Goal: Transaction & Acquisition: Purchase product/service

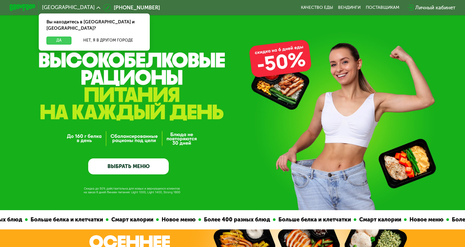
click at [71, 37] on button "Да" at bounding box center [58, 41] width 25 height 8
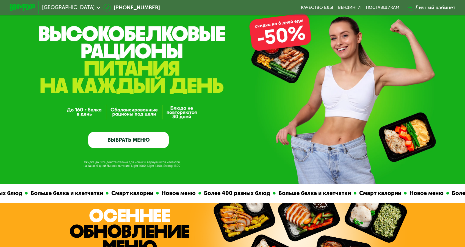
scroll to position [27, 0]
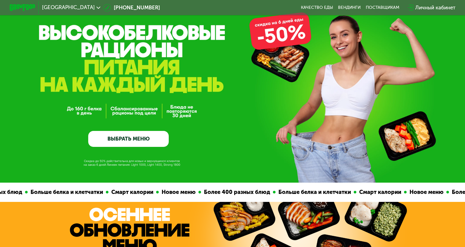
click at [125, 142] on link "ВЫБРАТЬ МЕНЮ" at bounding box center [128, 139] width 80 height 16
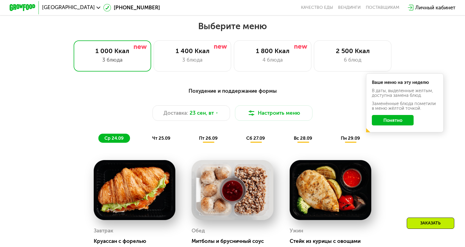
scroll to position [407, 0]
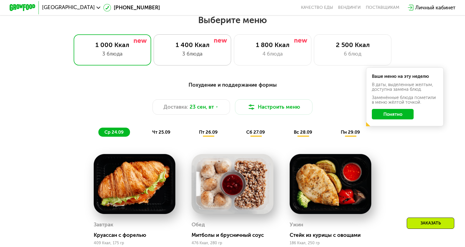
click at [199, 50] on div "3 блюда" at bounding box center [192, 54] width 64 height 8
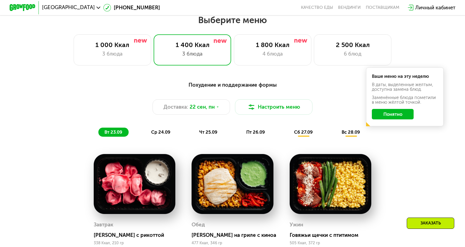
click at [371, 109] on button "Понятно" at bounding box center [391, 114] width 41 height 10
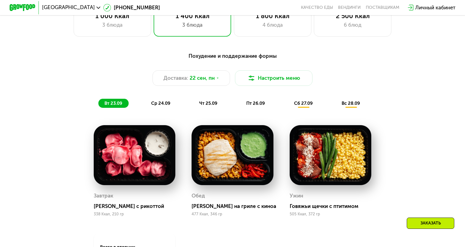
scroll to position [434, 0]
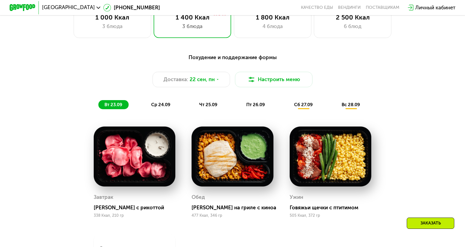
click at [167, 102] on span "ср 24.09" at bounding box center [160, 104] width 19 height 5
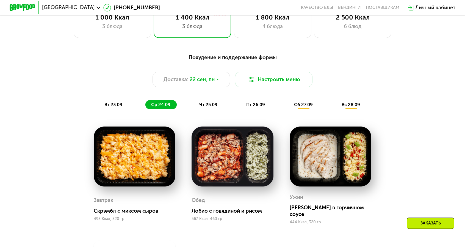
click at [224, 136] on img at bounding box center [232, 156] width 82 height 60
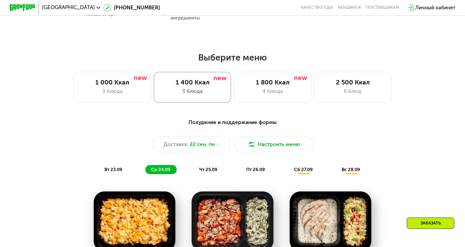
scroll to position [379, 0]
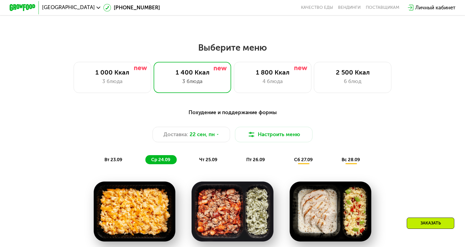
click at [210, 157] on span "чт 25.09" at bounding box center [208, 159] width 18 height 5
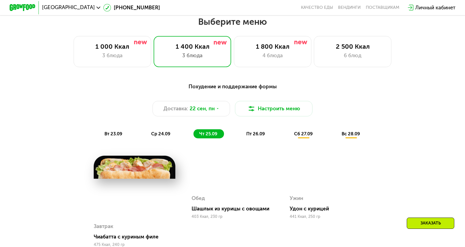
scroll to position [407, 0]
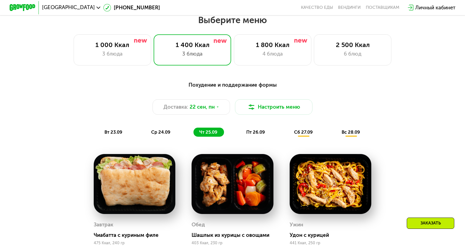
click at [254, 129] on span "пт 26.09" at bounding box center [255, 131] width 19 height 5
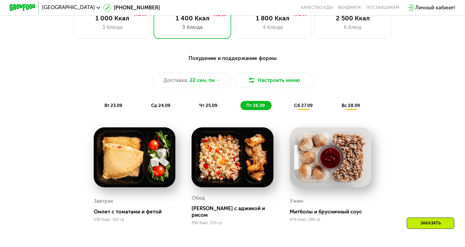
scroll to position [434, 0]
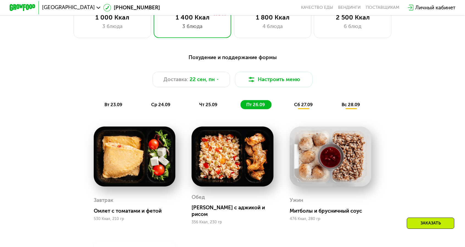
click at [294, 102] on span "сб 27.09" at bounding box center [303, 104] width 19 height 5
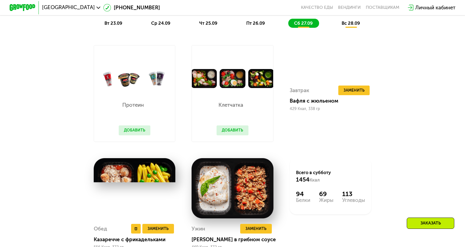
scroll to position [517, 0]
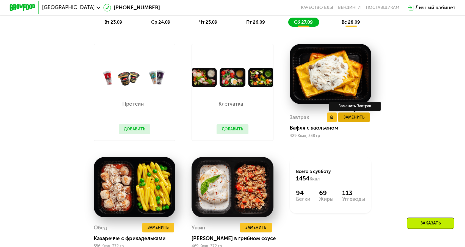
click at [343, 114] on span "Заменить" at bounding box center [353, 117] width 21 height 7
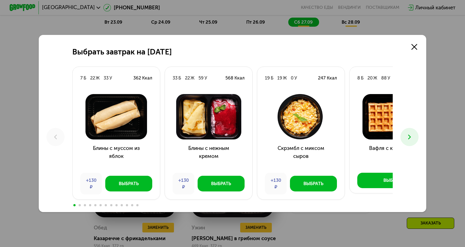
click at [405, 138] on icon at bounding box center [409, 137] width 8 height 8
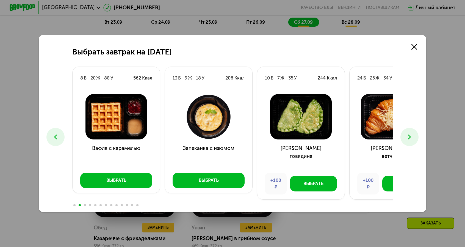
click at [400, 138] on button at bounding box center [409, 137] width 18 height 18
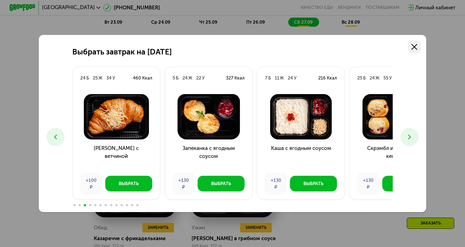
click at [411, 50] on icon at bounding box center [414, 47] width 6 height 6
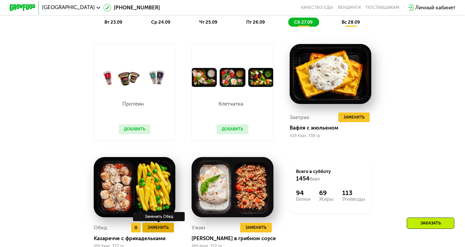
click at [169, 224] on span "Заменить" at bounding box center [157, 227] width 21 height 7
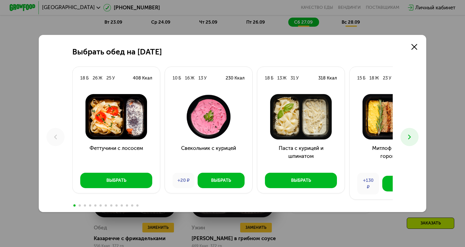
click at [405, 134] on icon at bounding box center [409, 137] width 8 height 8
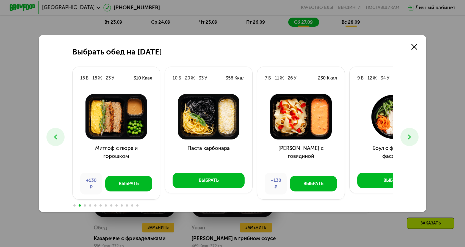
click at [405, 134] on icon at bounding box center [409, 137] width 8 height 8
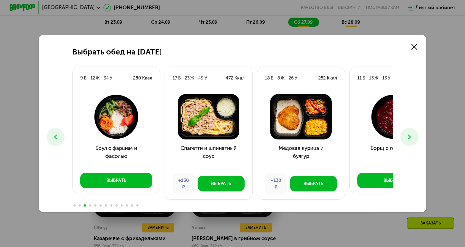
drag, startPoint x: 388, startPoint y: 63, endPoint x: 384, endPoint y: 67, distance: 5.1
click at [407, 53] on link at bounding box center [413, 46] width 13 height 13
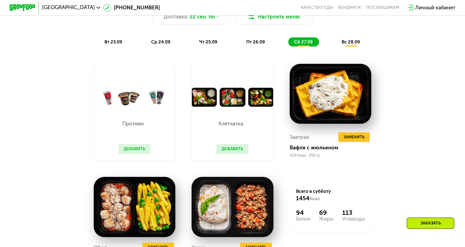
scroll to position [489, 0]
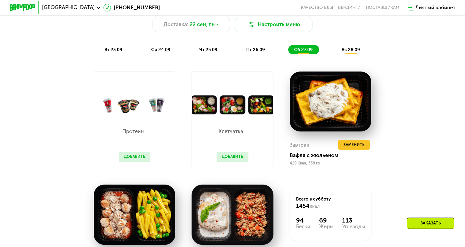
click at [341, 47] on span "вс 28.09" at bounding box center [350, 49] width 18 height 5
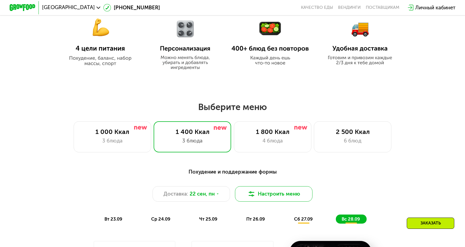
scroll to position [325, 0]
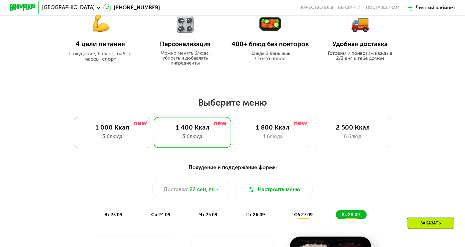
click at [122, 133] on div "3 блюда" at bounding box center [112, 136] width 64 height 8
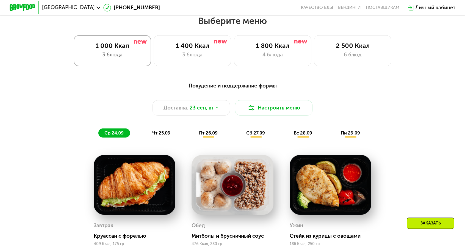
scroll to position [407, 0]
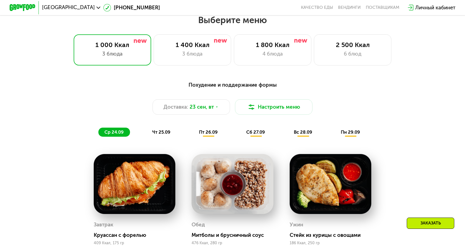
click at [170, 129] on span "чт 25.09" at bounding box center [161, 131] width 18 height 5
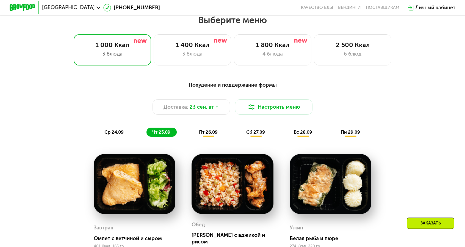
click at [210, 127] on div "пт 26.09" at bounding box center [208, 131] width 31 height 9
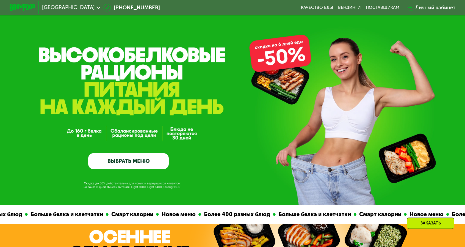
scroll to position [0, 0]
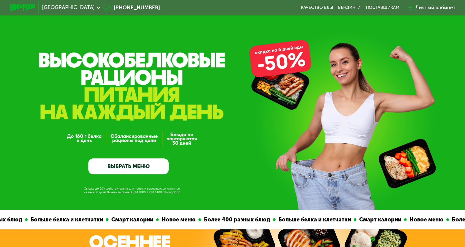
click at [147, 171] on link "ВЫБРАТЬ МЕНЮ" at bounding box center [128, 166] width 80 height 16
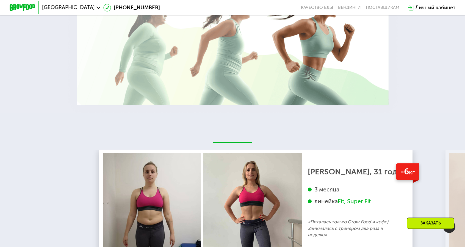
scroll to position [1148, 0]
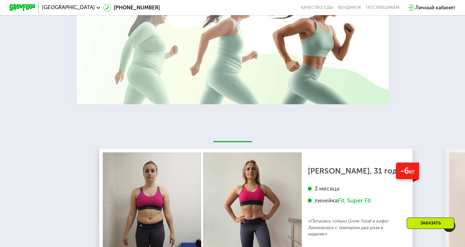
click at [448, 219] on img at bounding box center [449, 225] width 12 height 12
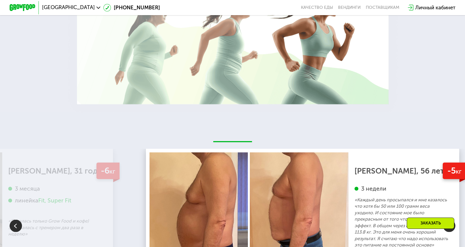
click at [448, 219] on img at bounding box center [449, 225] width 12 height 12
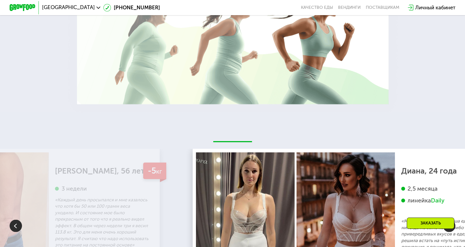
click at [448, 219] on img at bounding box center [449, 225] width 12 height 12
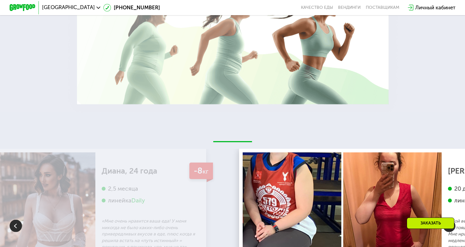
click at [448, 219] on img at bounding box center [449, 225] width 12 height 12
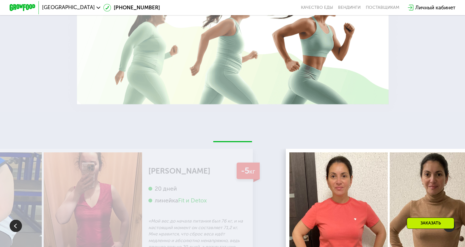
click at [448, 219] on img at bounding box center [449, 225] width 12 height 12
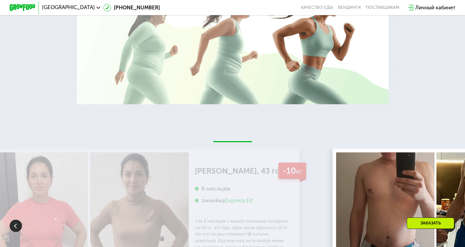
click at [448, 219] on img at bounding box center [449, 225] width 12 height 12
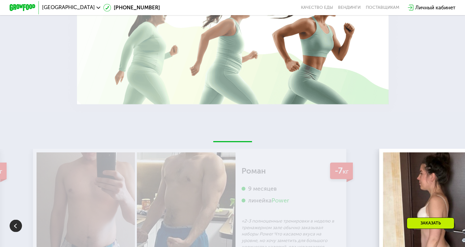
click at [448, 219] on img at bounding box center [449, 225] width 12 height 12
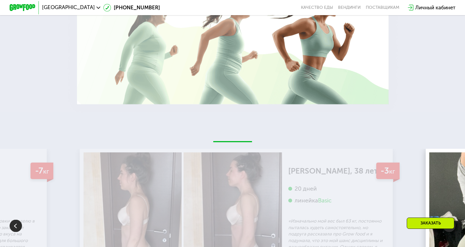
click at [448, 219] on img at bounding box center [449, 225] width 12 height 12
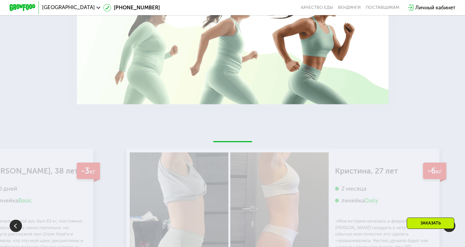
click at [448, 219] on img at bounding box center [449, 225] width 12 height 12
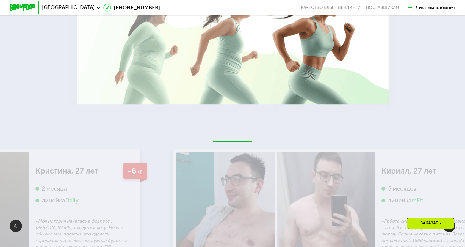
click at [448, 219] on img at bounding box center [449, 225] width 12 height 12
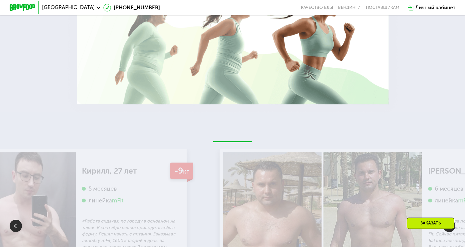
click at [448, 219] on img at bounding box center [449, 225] width 12 height 12
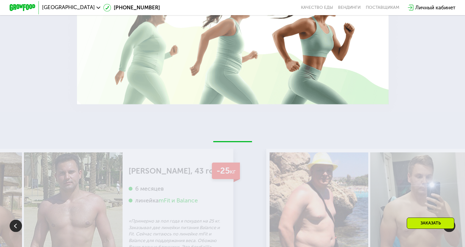
click at [448, 219] on img at bounding box center [449, 225] width 12 height 12
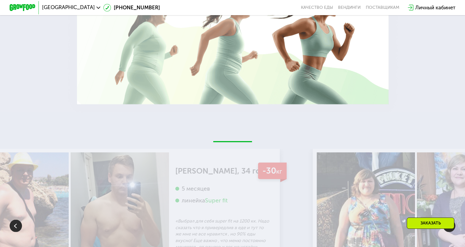
click at [448, 219] on img at bounding box center [449, 225] width 12 height 12
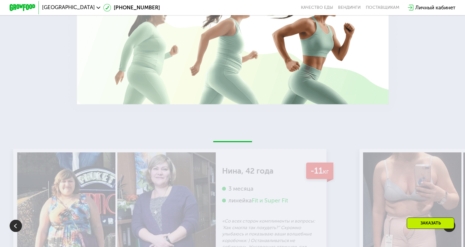
click at [448, 219] on img at bounding box center [449, 225] width 12 height 12
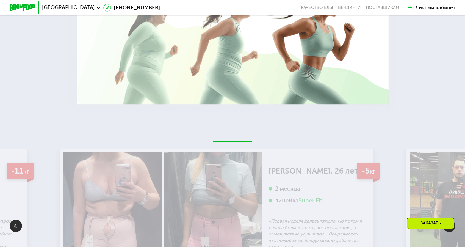
click at [448, 219] on img at bounding box center [449, 225] width 12 height 12
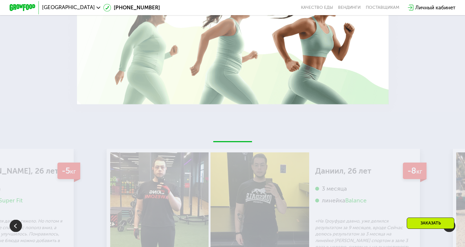
click at [448, 219] on img at bounding box center [449, 225] width 12 height 12
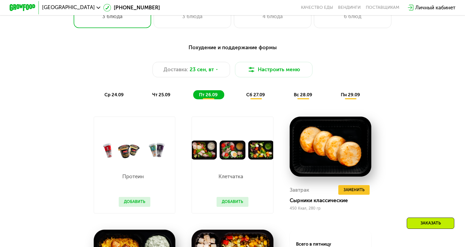
scroll to position [434, 0]
